Goal: Information Seeking & Learning: Learn about a topic

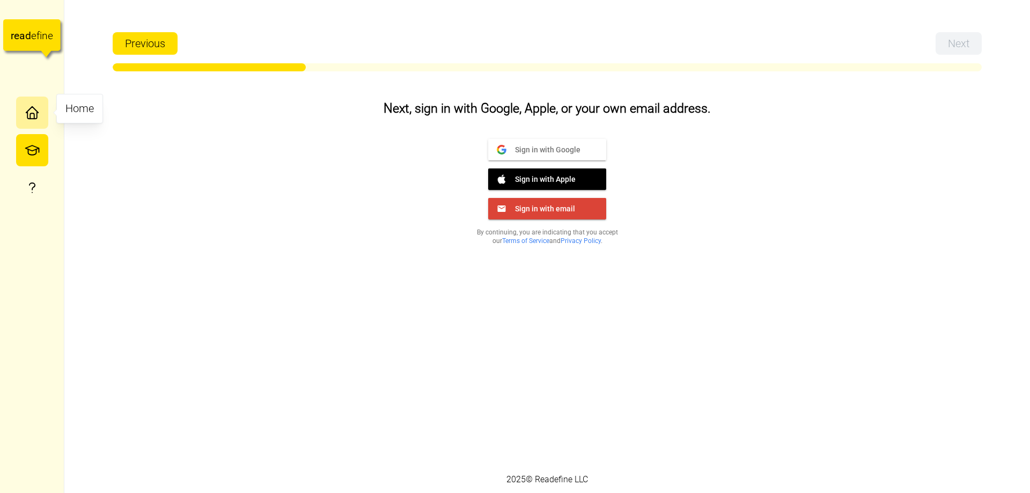
click at [35, 111] on icon "button" at bounding box center [32, 110] width 12 height 6
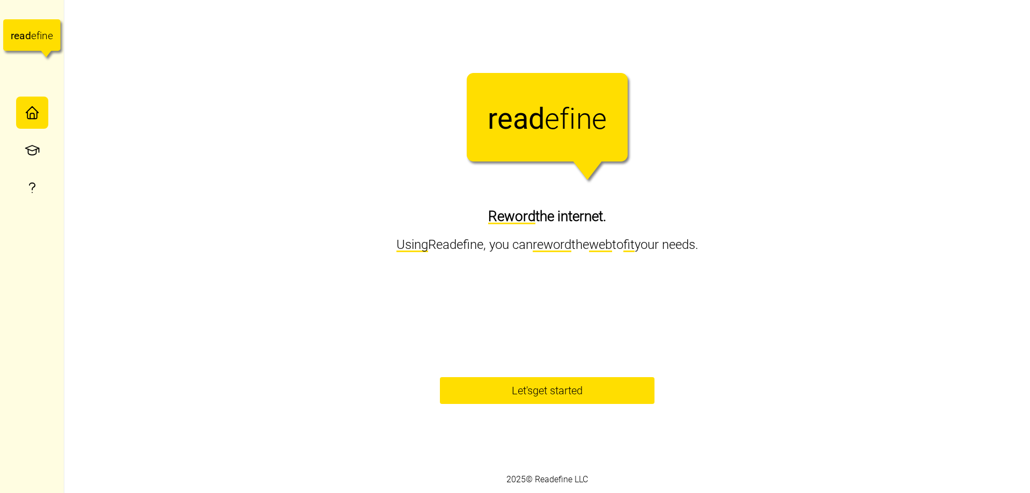
click at [490, 394] on span "Let's get started" at bounding box center [547, 391] width 186 height 26
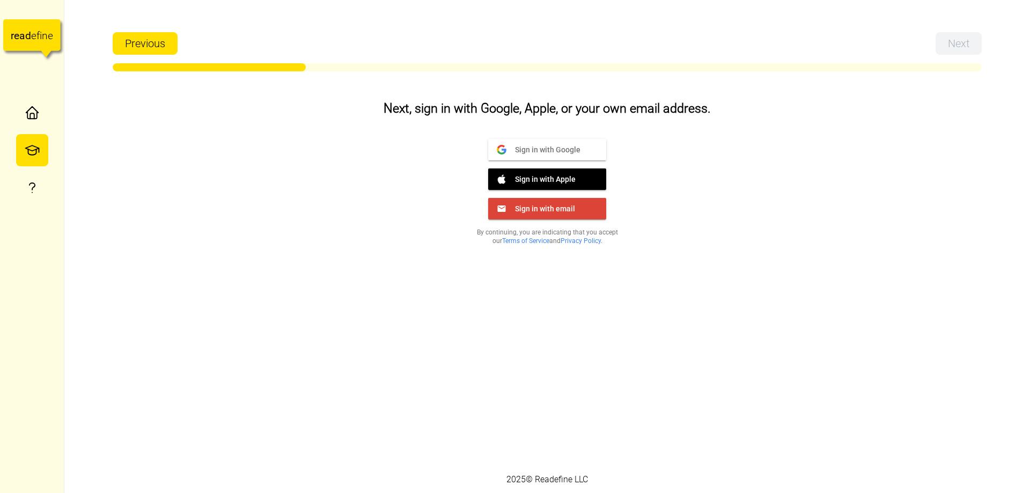
click at [517, 139] on button "Sign in with Google Google" at bounding box center [547, 149] width 118 height 21
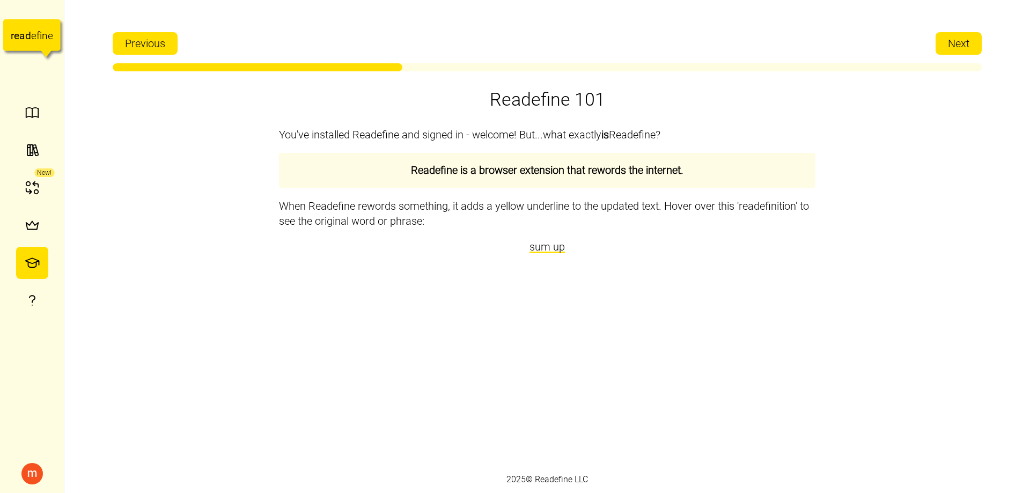
click at [968, 53] on span "Next" at bounding box center [958, 43] width 21 height 21
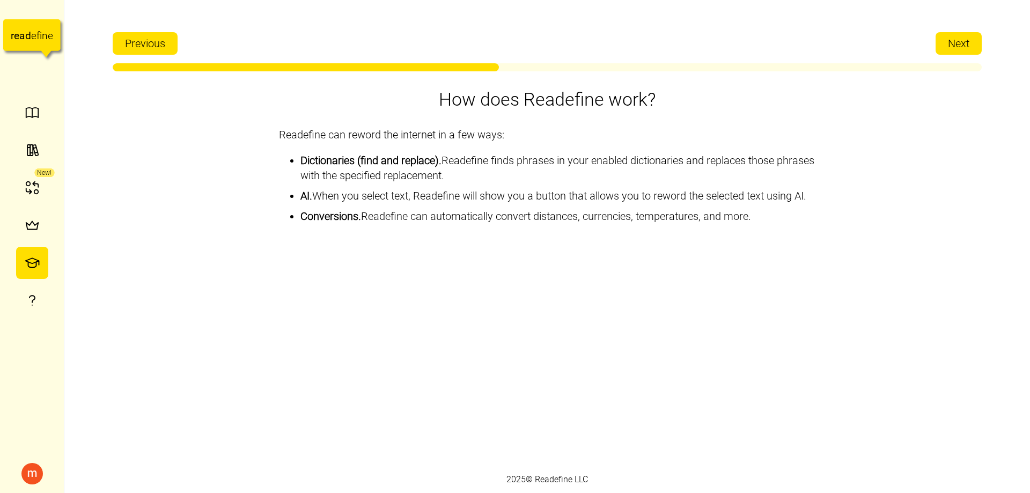
click at [968, 53] on span "Next" at bounding box center [958, 43] width 21 height 21
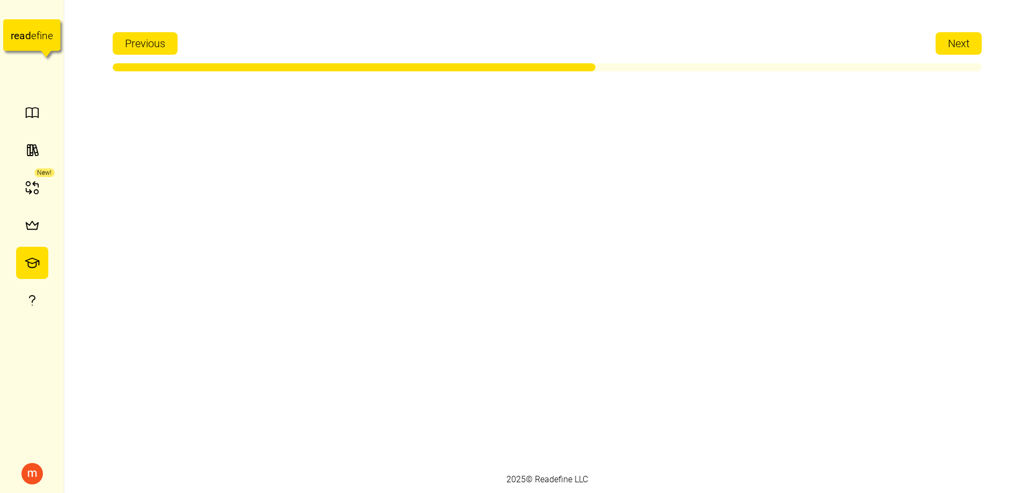
click at [968, 53] on span "Next" at bounding box center [958, 43] width 21 height 21
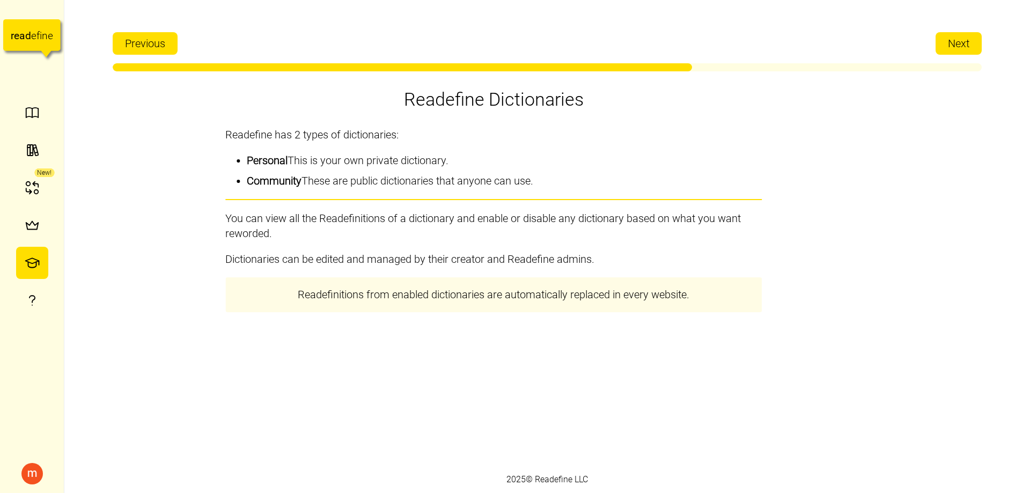
click at [968, 53] on span "Next" at bounding box center [958, 43] width 21 height 21
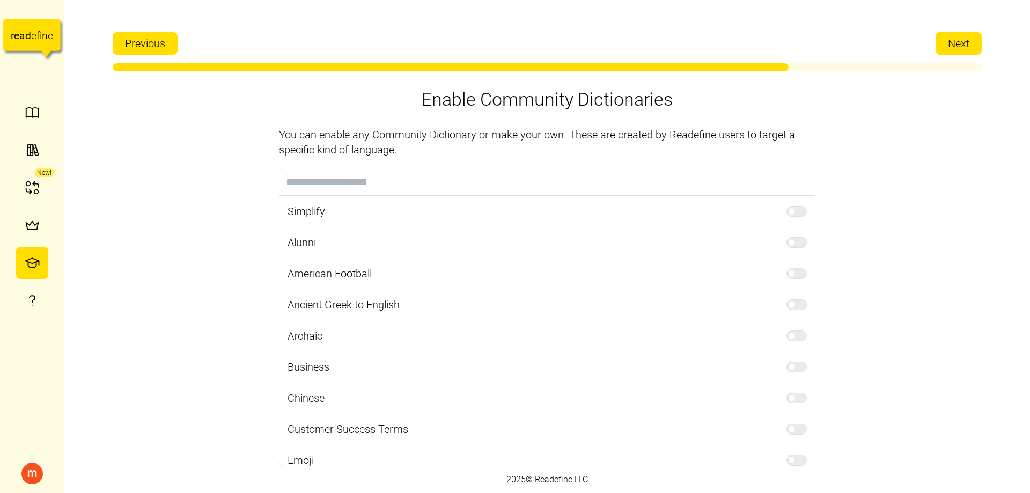
click at [968, 53] on span "Next" at bounding box center [958, 43] width 21 height 21
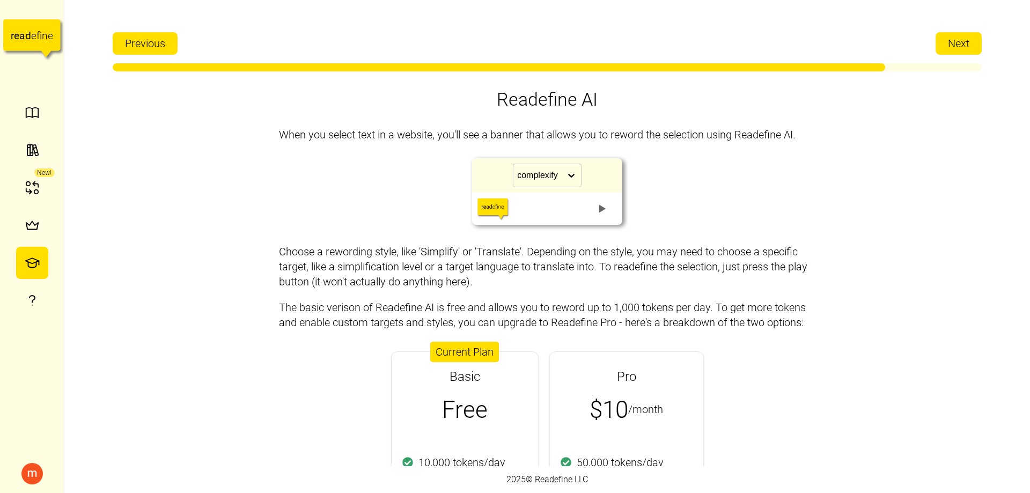
click at [968, 53] on span "Next" at bounding box center [958, 43] width 21 height 21
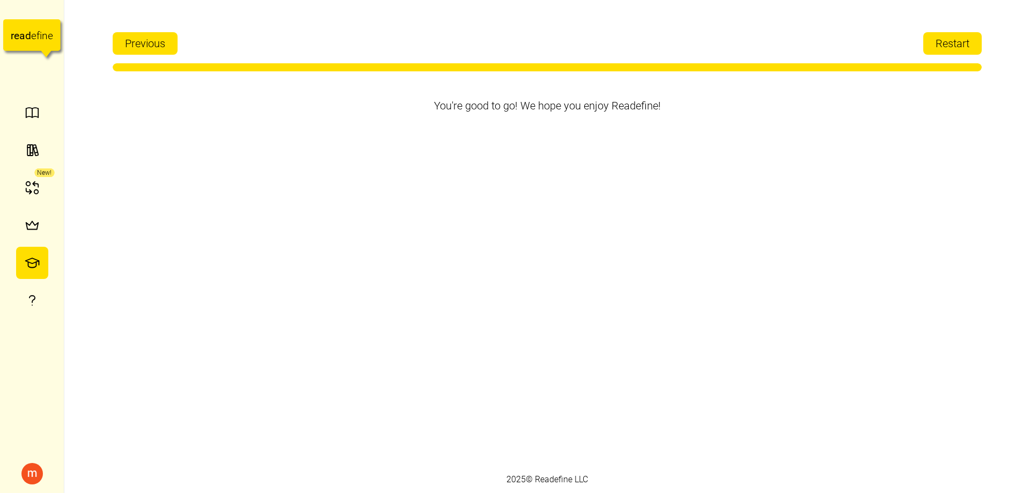
click at [968, 41] on span "Restart" at bounding box center [953, 43] width 34 height 21
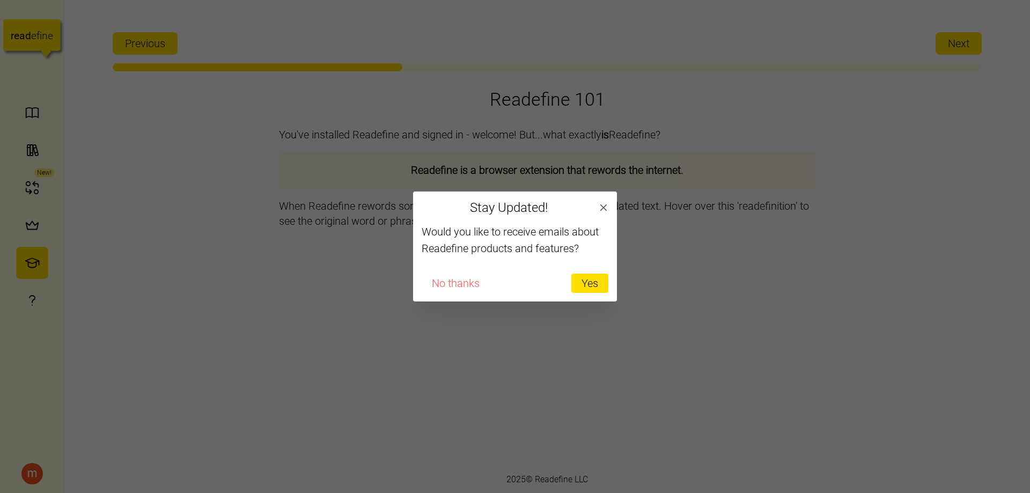
click at [466, 294] on div "Would you like to receive emails about Readefine products and features? No than…" at bounding box center [515, 263] width 204 height 78
click at [466, 284] on span "No thanks" at bounding box center [456, 283] width 48 height 18
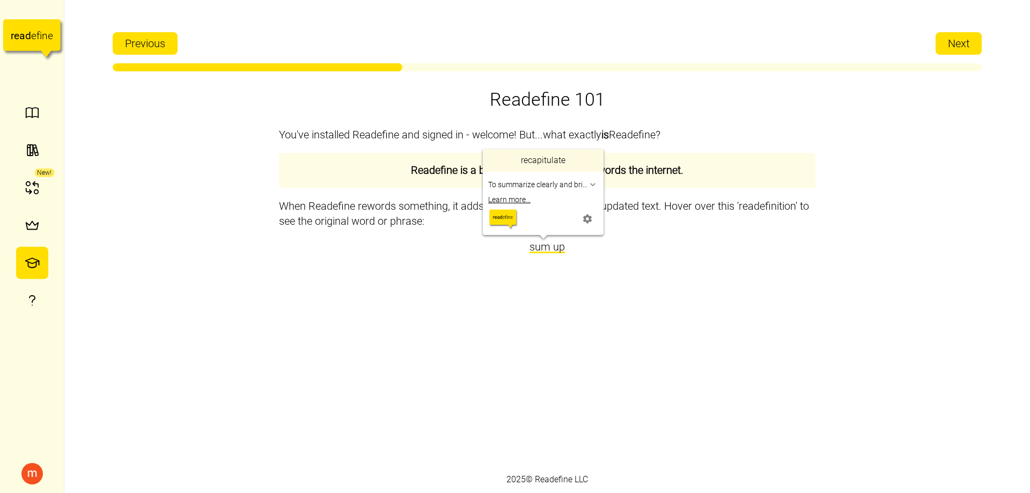
click at [543, 252] on span "sum up" at bounding box center [547, 246] width 35 height 13
